Goal: Task Accomplishment & Management: Use online tool/utility

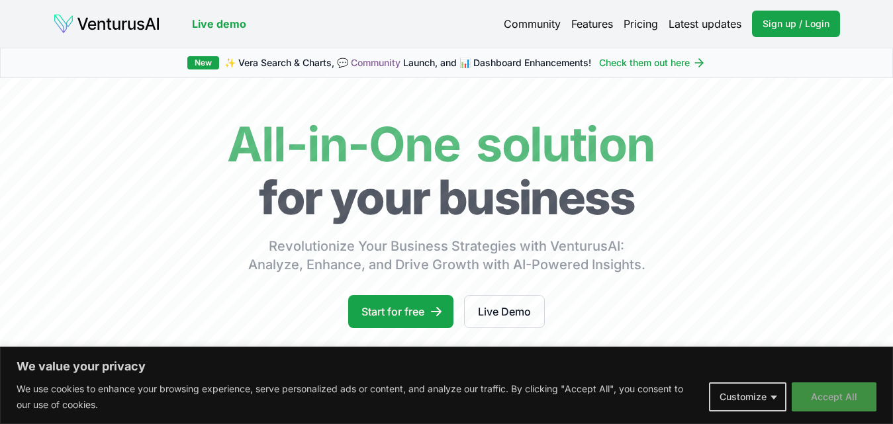
click at [804, 394] on button "Accept All" at bounding box center [834, 397] width 85 height 29
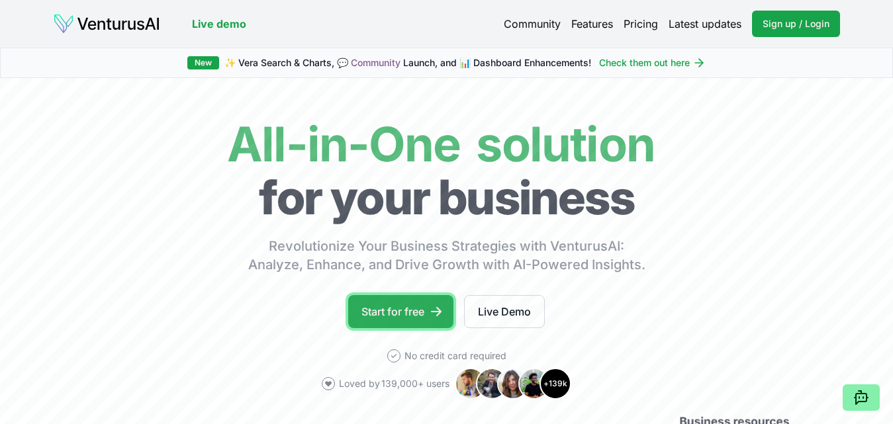
click at [394, 307] on link "Start for free" at bounding box center [400, 311] width 105 height 33
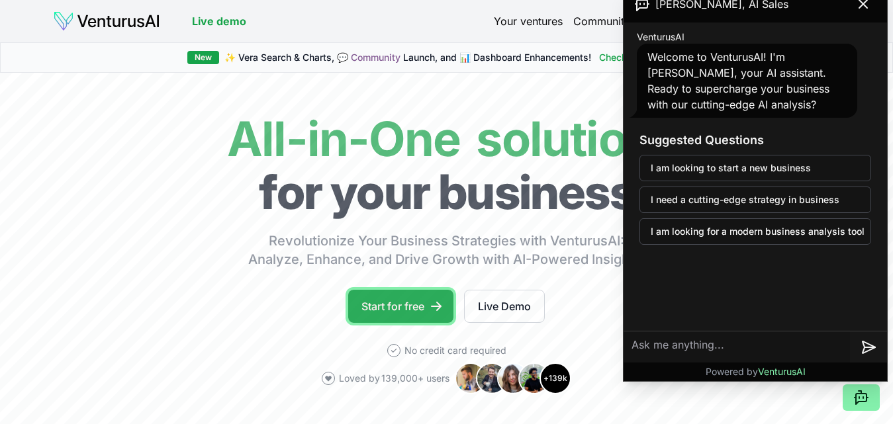
click at [390, 310] on link "Start for free" at bounding box center [400, 306] width 105 height 33
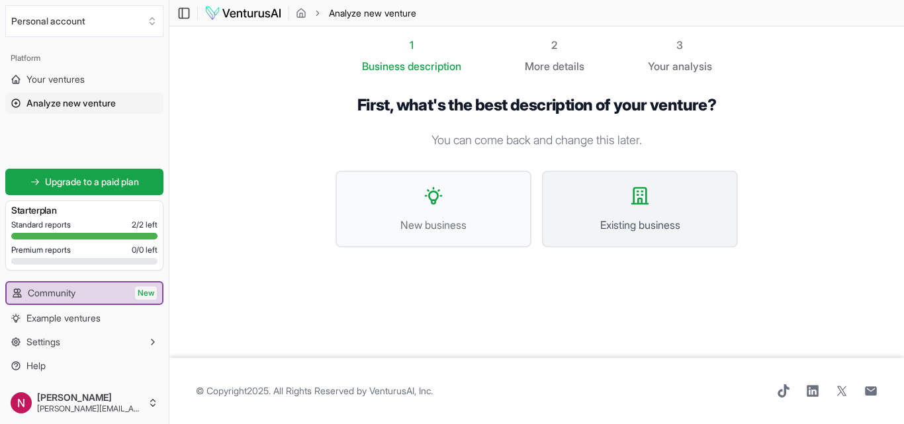
click at [643, 199] on icon at bounding box center [640, 195] width 21 height 21
click at [422, 189] on button "New business" at bounding box center [434, 209] width 196 height 77
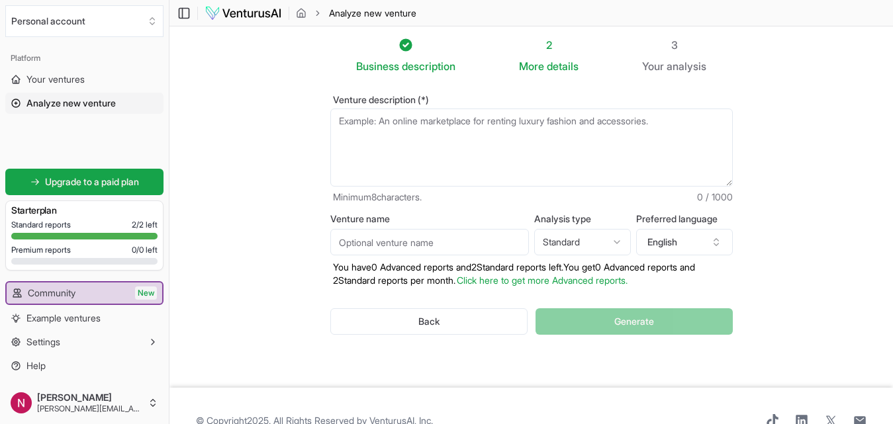
click at [669, 119] on textarea "Venture description (*)" at bounding box center [531, 148] width 402 height 78
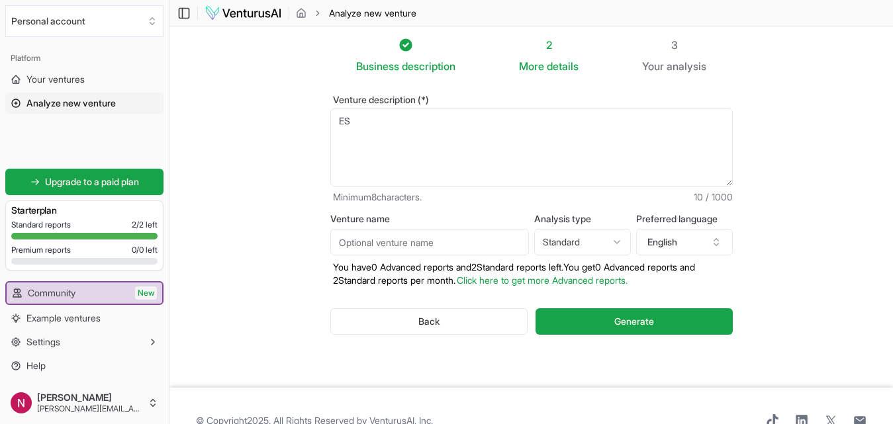
type textarea "E"
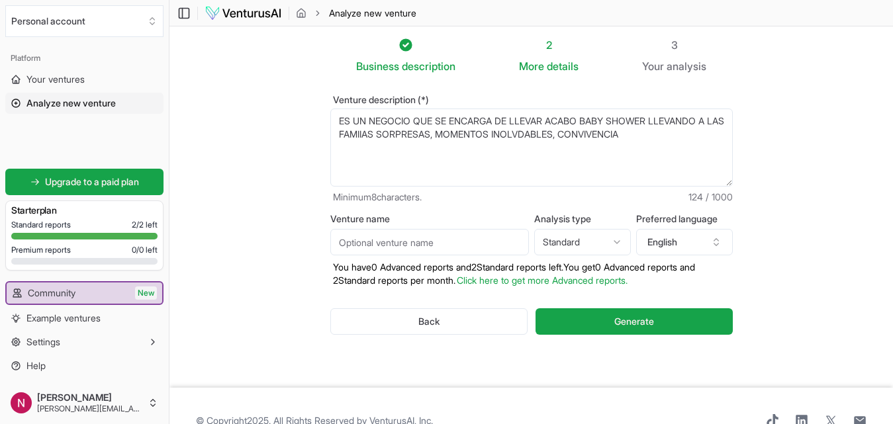
type textarea "ES UN NEGOCIO QUE SE ENCARGA DE LLEVAR ACABO BABY SHOWER LLEVANDO A LAS FAMIIAS…"
click at [369, 236] on input "Venture name" at bounding box center [429, 242] width 199 height 26
type input "ANIMACIONES OK"
click at [718, 245] on icon "button" at bounding box center [716, 242] width 11 height 11
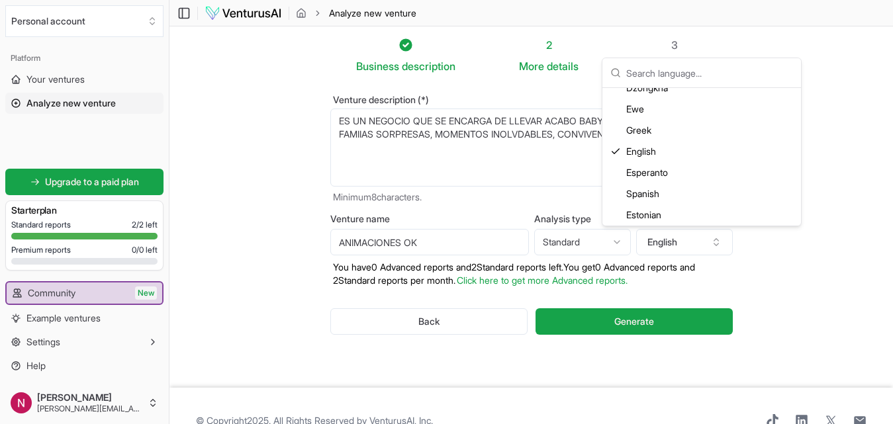
scroll to position [755, 0]
click at [649, 156] on div "Spanish" at bounding box center [701, 151] width 193 height 21
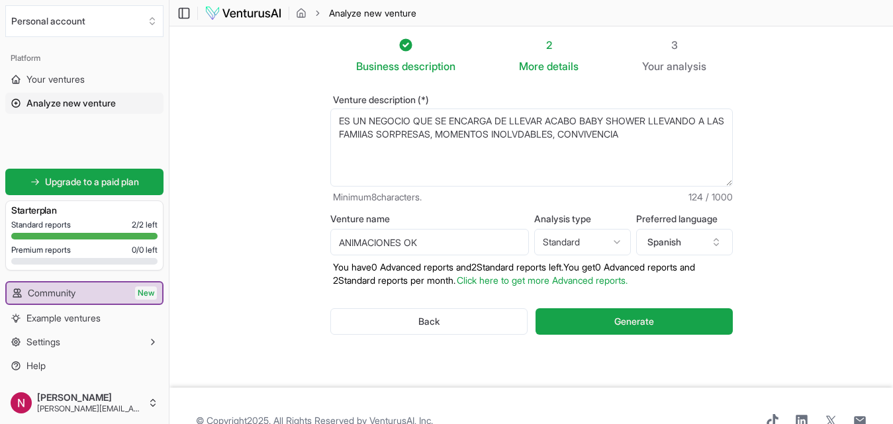
click at [620, 244] on html "We value your privacy We use cookies to enhance your browsing experience, serve…" at bounding box center [446, 212] width 893 height 424
click at [655, 129] on html "We value your privacy We use cookies to enhance your browsing experience, serve…" at bounding box center [446, 212] width 893 height 424
click at [651, 132] on textarea "ES UN NEGOCIO QUE SE ENCARGA DE LLEVAR ACABO BABY SHOWER LLEVANDO A LAS FAMIIAS…" at bounding box center [531, 148] width 402 height 78
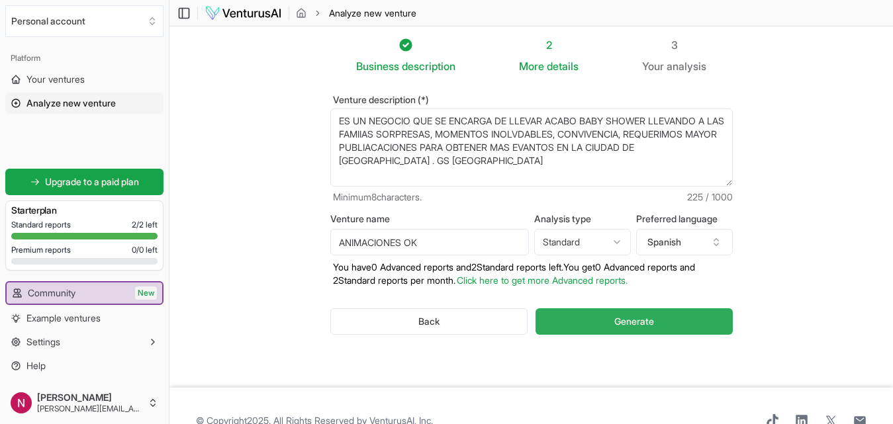
type textarea "ES UN NEGOCIO QUE SE ENCARGA DE LLEVAR ACABO BABY SHOWER LLEVANDO A LAS FAMIIAS…"
click at [651, 320] on span "Generate" at bounding box center [634, 321] width 40 height 13
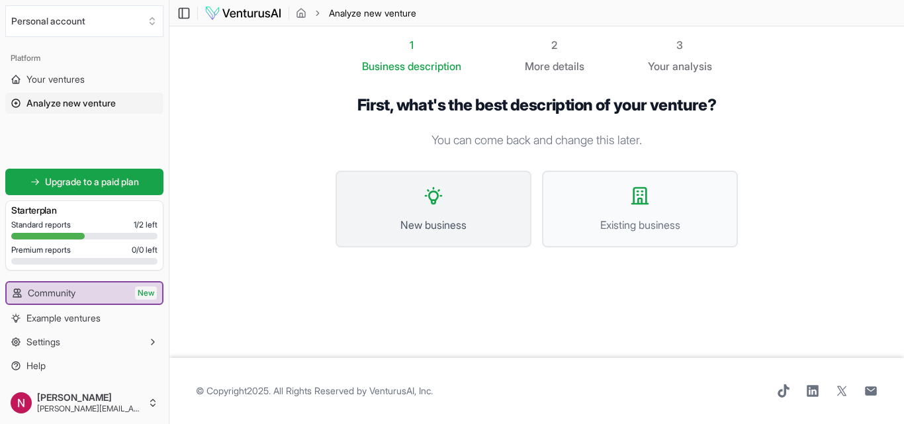
click at [448, 201] on button "New business" at bounding box center [434, 209] width 196 height 77
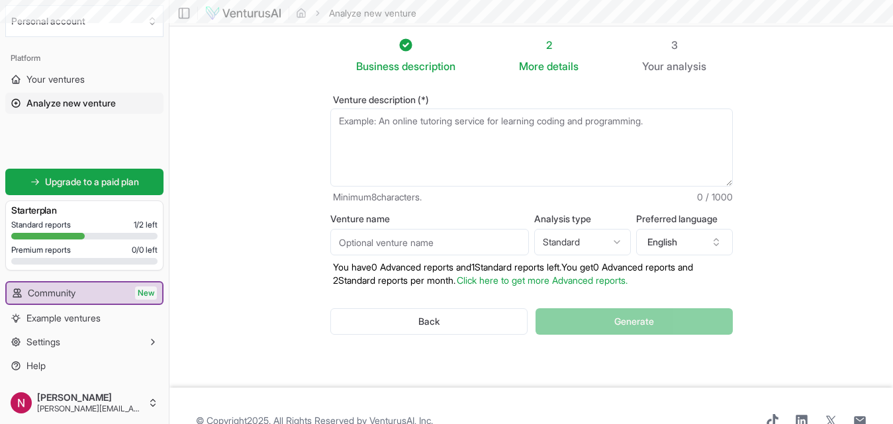
click at [391, 241] on input "Venture name" at bounding box center [429, 242] width 199 height 26
click at [486, 148] on textarea "Venture description (*)" at bounding box center [531, 148] width 402 height 78
click at [423, 238] on input "ANIMACIONES OK" at bounding box center [429, 242] width 199 height 26
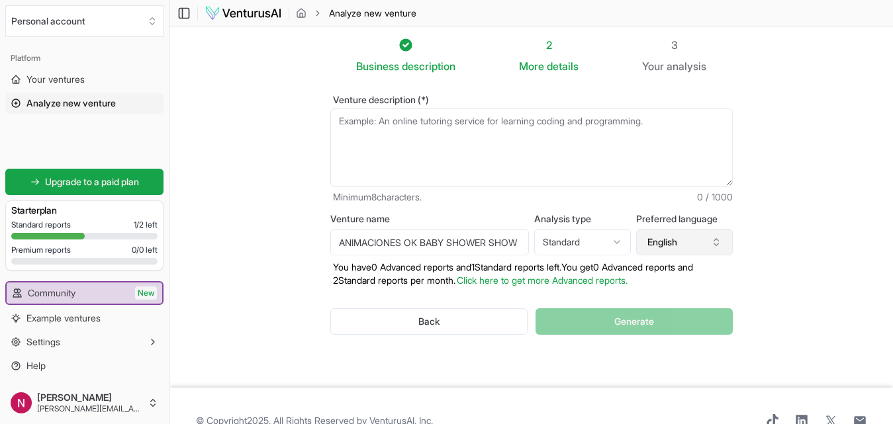
type input "ANIMACIONES OK BABY SHOWER SHOW"
click at [716, 238] on icon "button" at bounding box center [716, 242] width 11 height 11
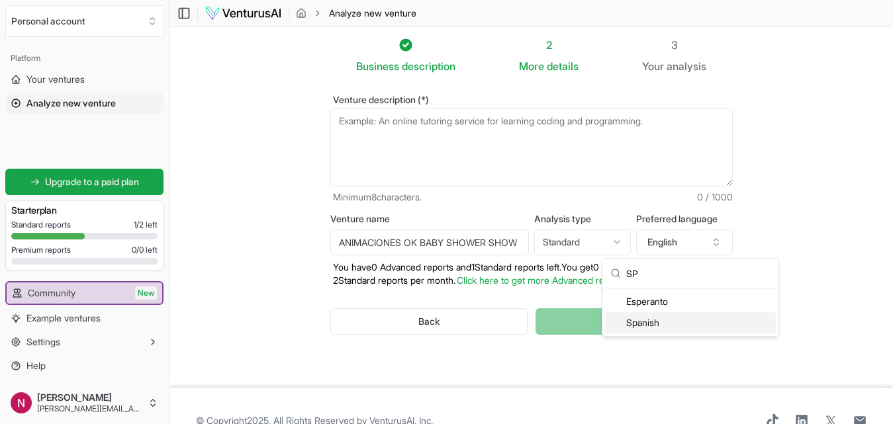
type input "SP"
click at [653, 328] on div "Spanish" at bounding box center [690, 322] width 171 height 21
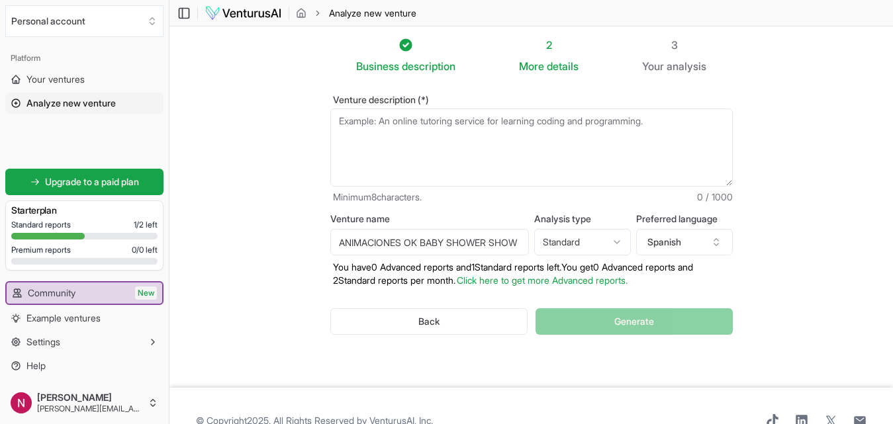
click at [414, 128] on textarea "Venture description (*)" at bounding box center [531, 148] width 402 height 78
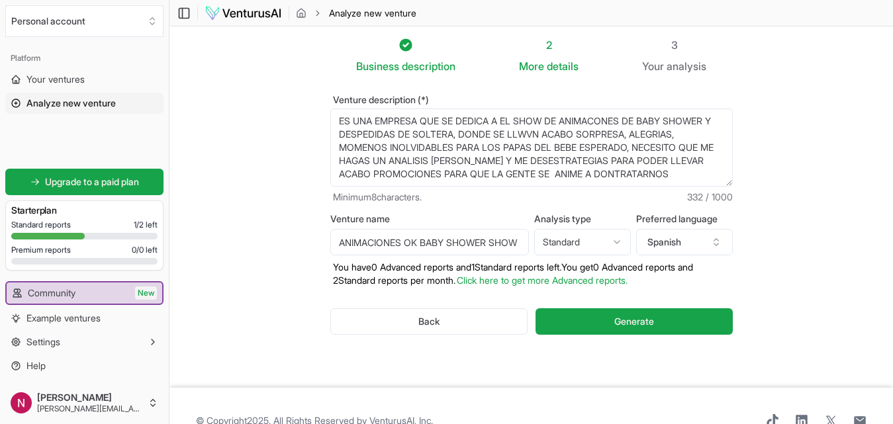
click at [606, 174] on textarea "ES UNA EMPRESA QUE SE DEDICA A EL SHOW DE ANIMACONES DE BABY SHOWER Y DESPEDIDA…" at bounding box center [531, 148] width 402 height 78
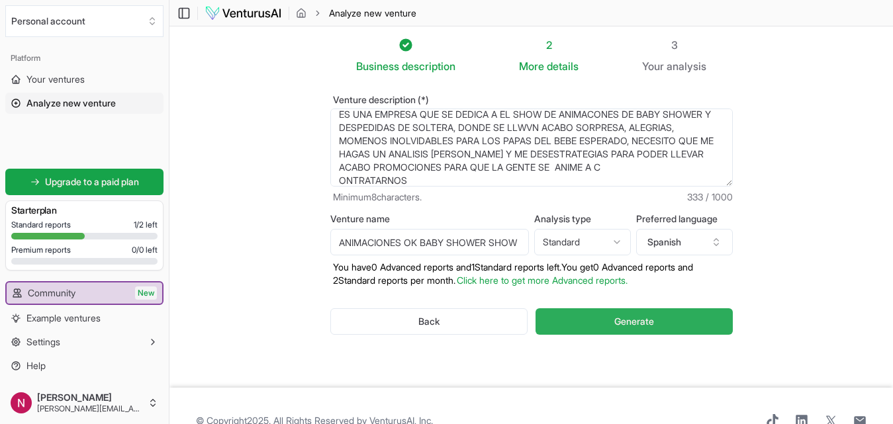
type textarea "ES UNA EMPRESA QUE SE DEDICA A EL SHOW DE ANIMACONES DE BABY SHOWER Y DESPEDIDA…"
click at [618, 318] on span "Generate" at bounding box center [634, 321] width 40 height 13
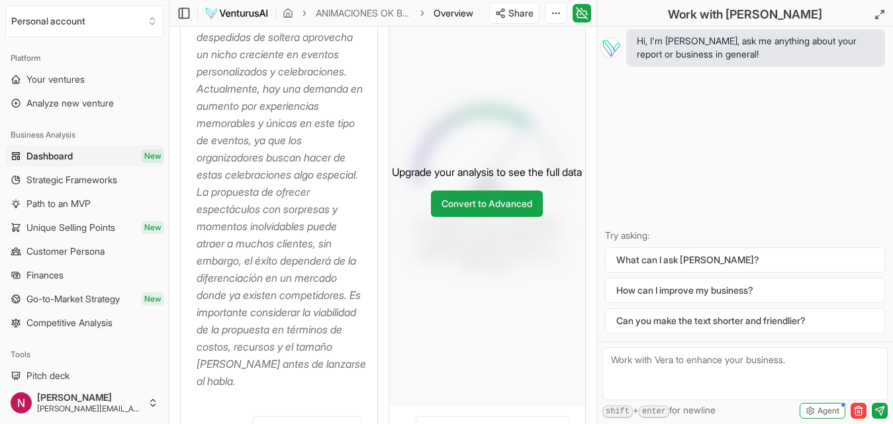
scroll to position [350, 0]
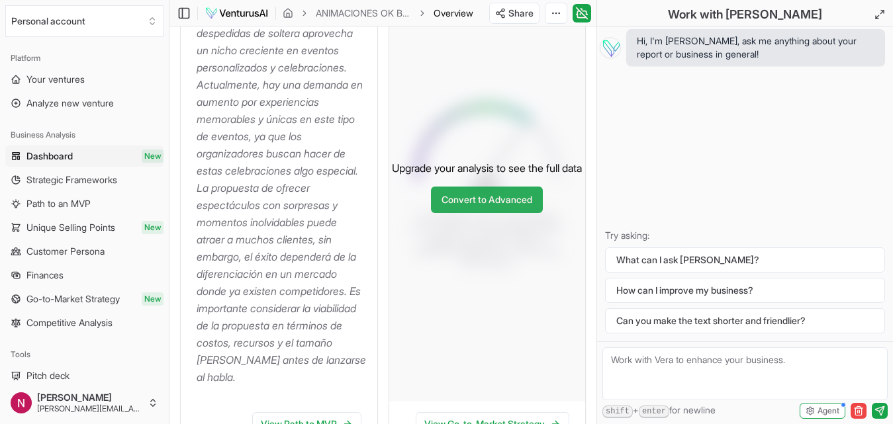
click at [504, 213] on link "Convert to Advanced" at bounding box center [487, 200] width 112 height 26
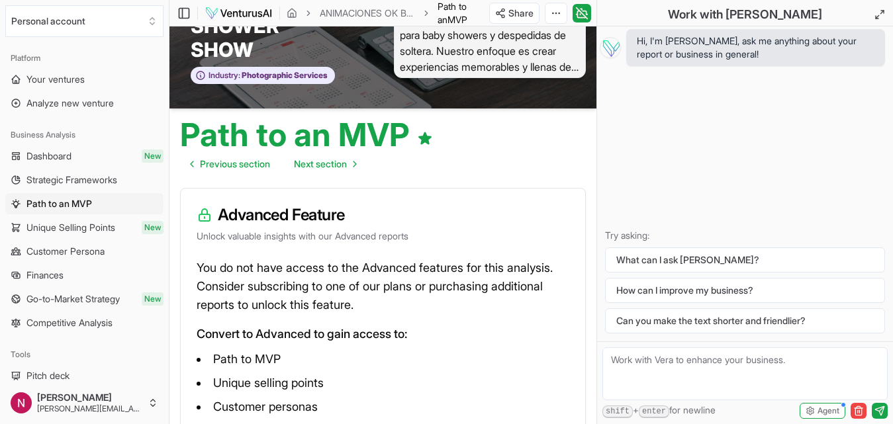
scroll to position [148, 0]
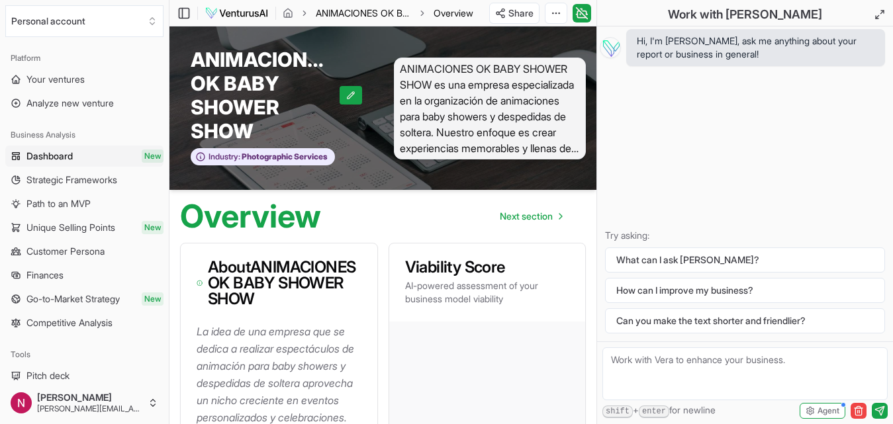
click at [370, 12] on link "ANIMACIONES OK BABY SHOWER SHOW" at bounding box center [363, 13] width 95 height 13
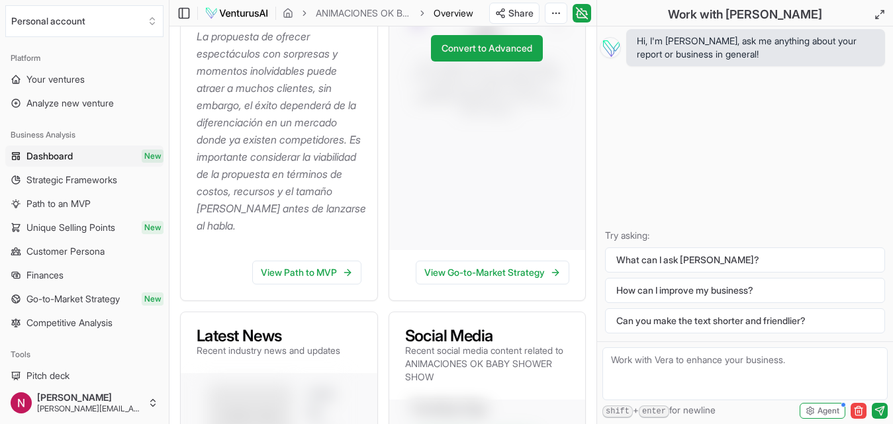
scroll to position [506, 0]
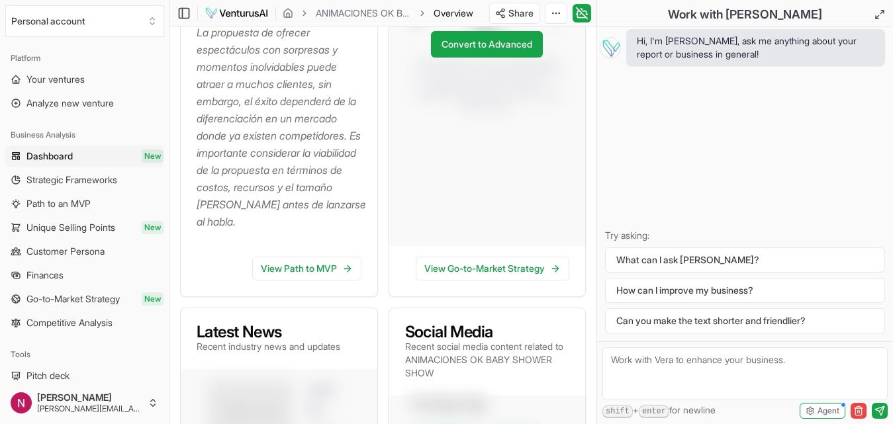
click at [299, 297] on div "View Path to MVP" at bounding box center [279, 271] width 197 height 50
click at [299, 281] on link "View Path to MVP" at bounding box center [306, 269] width 109 height 24
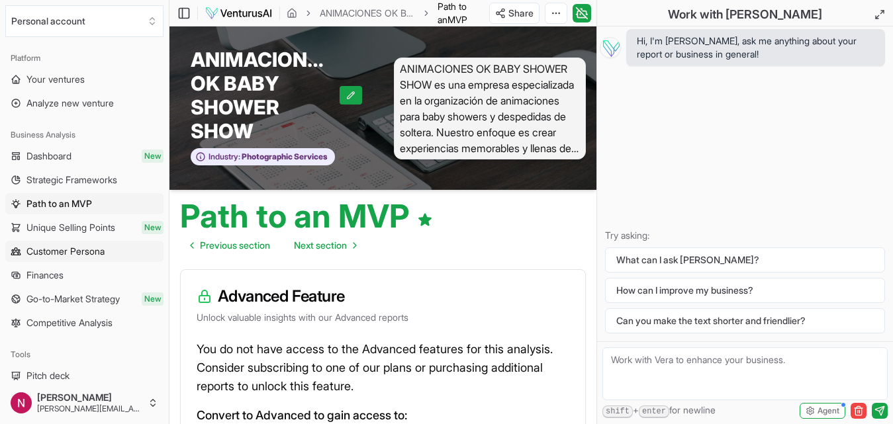
click at [101, 248] on span "Customer Persona" at bounding box center [65, 251] width 78 height 13
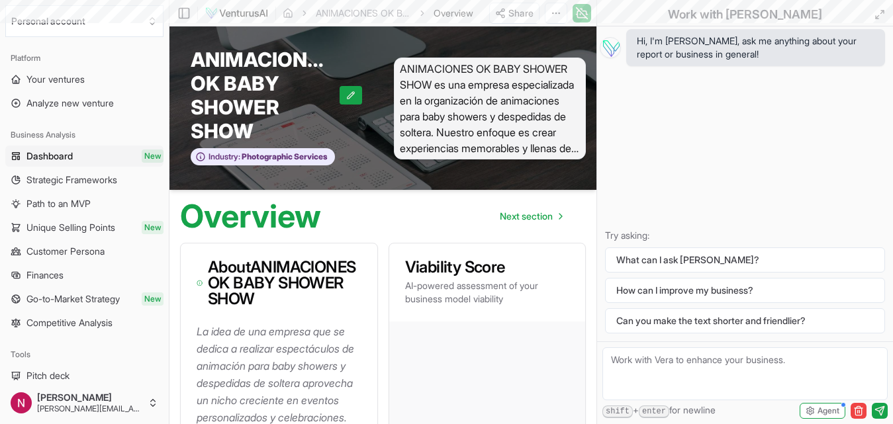
scroll to position [506, 0]
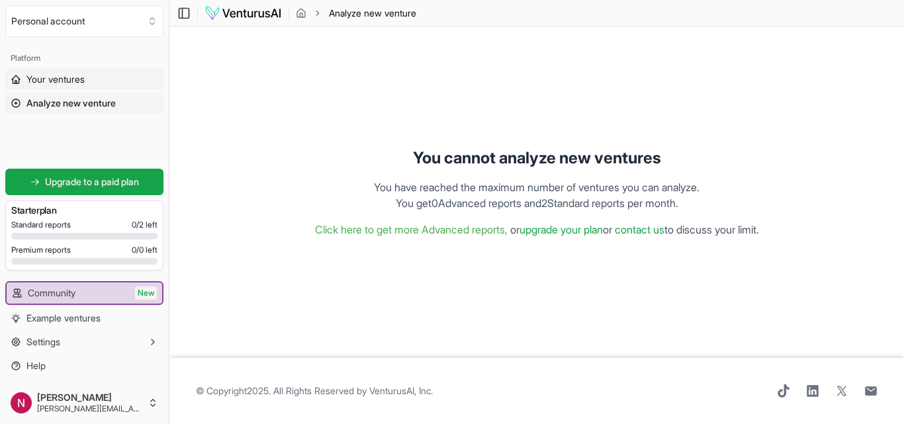
click at [72, 79] on span "Your ventures" at bounding box center [55, 79] width 58 height 13
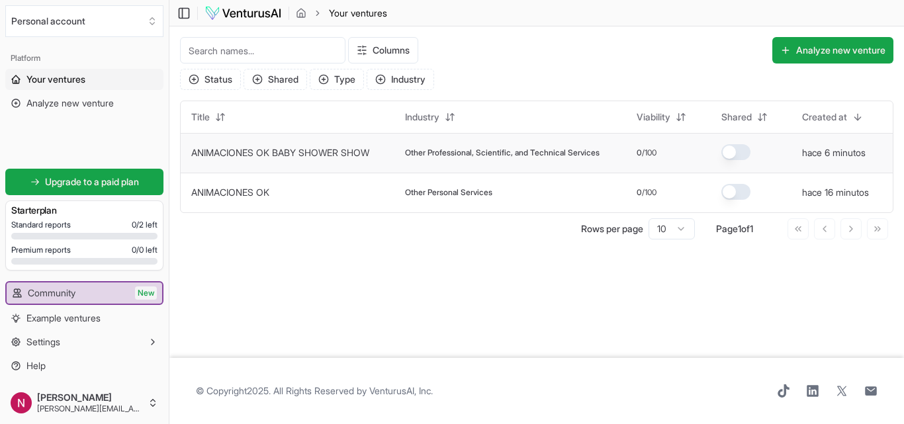
click at [744, 156] on button "button" at bounding box center [736, 152] width 29 height 16
click at [89, 106] on span "Analyze new venture" at bounding box center [69, 103] width 87 height 13
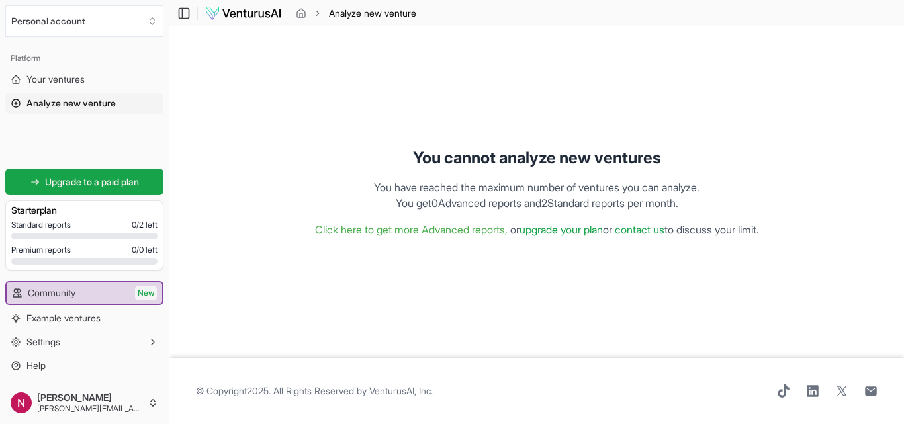
click at [421, 160] on h1 "You cannot analyze new ventures" at bounding box center [537, 158] width 248 height 21
click at [416, 269] on div "You cannot analyze new ventures You have reached the maximum number of ventures…" at bounding box center [537, 192] width 714 height 310
click at [246, 18] on img at bounding box center [243, 13] width 77 height 16
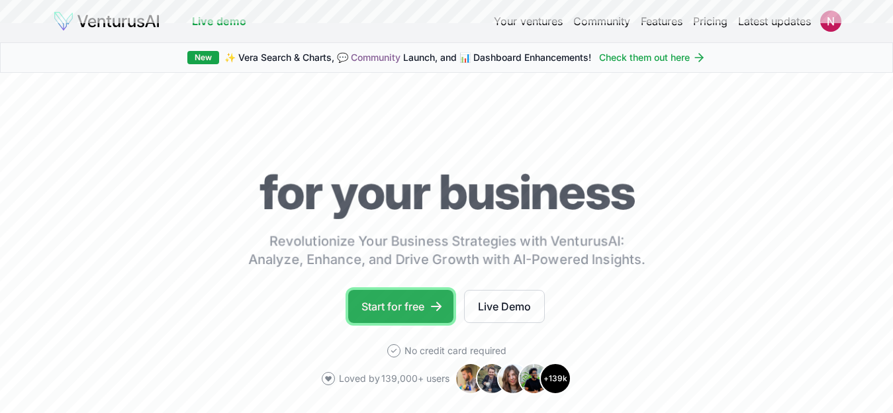
click at [389, 305] on link "Start for free" at bounding box center [400, 306] width 105 height 33
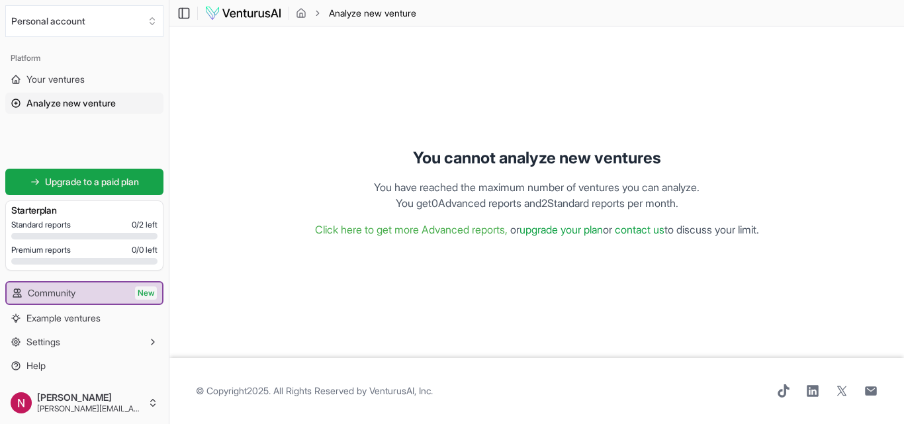
click at [453, 383] on footer "© Copyright 2025 . All Rights Reserved by VenturusAI, Inc ." at bounding box center [536, 391] width 735 height 66
click at [97, 13] on button "Personal account" at bounding box center [84, 21] width 158 height 32
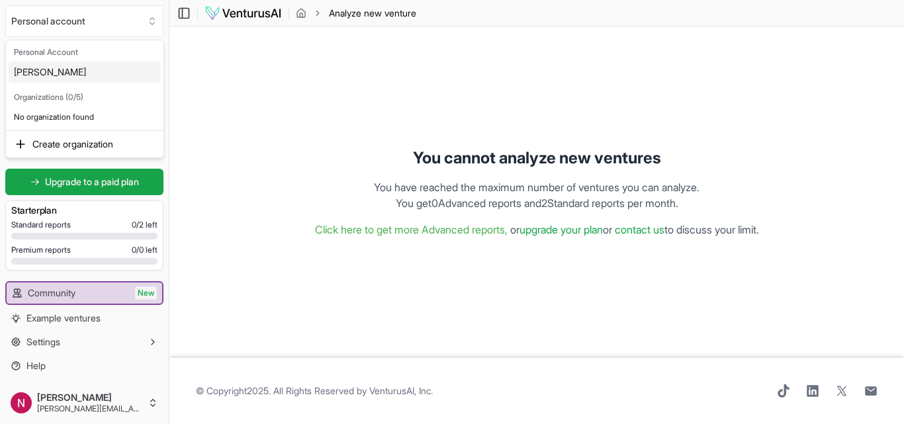
click at [71, 71] on div "[PERSON_NAME]" at bounding box center [85, 72] width 152 height 21
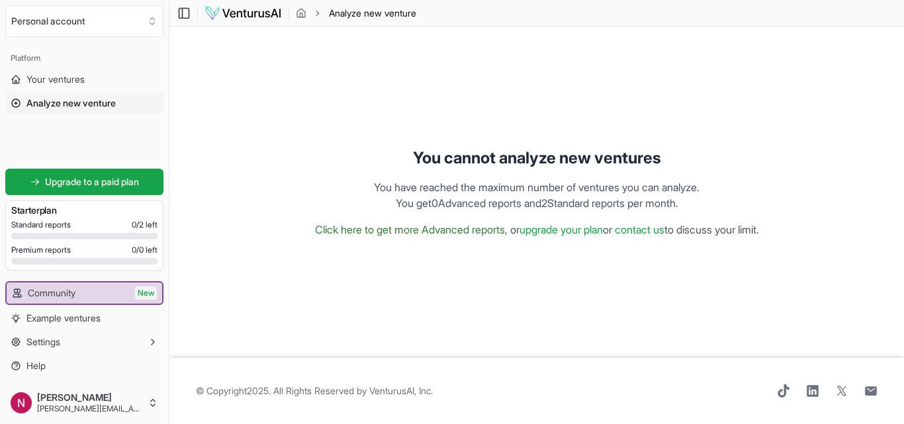
click at [379, 228] on link "Click here to get more Advanced reports," at bounding box center [411, 229] width 193 height 13
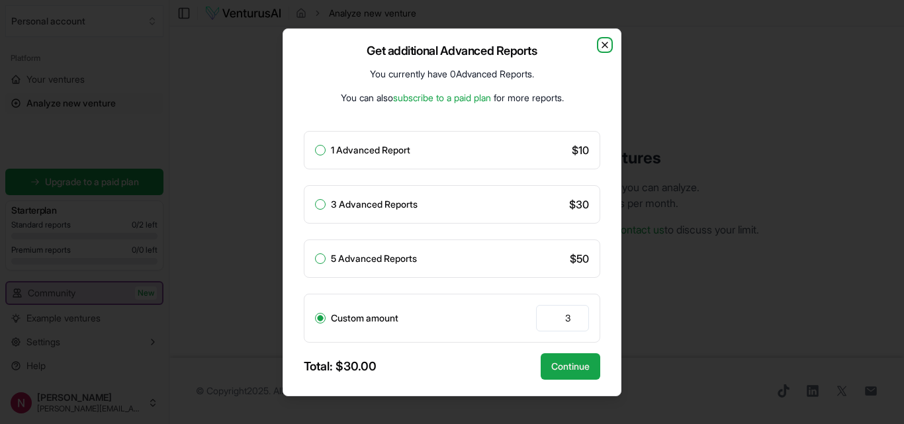
click at [602, 45] on icon "button" at bounding box center [605, 45] width 11 height 11
